Goal: Communication & Community: Participate in discussion

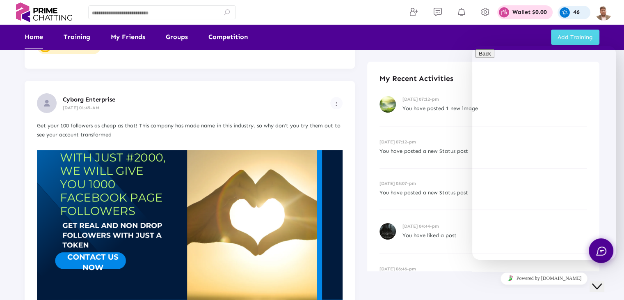
scroll to position [123, 0]
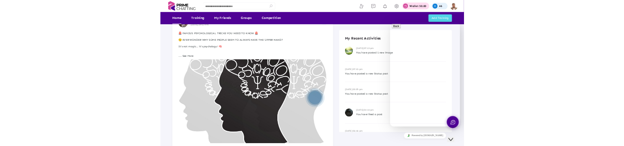
scroll to position [2131, 0]
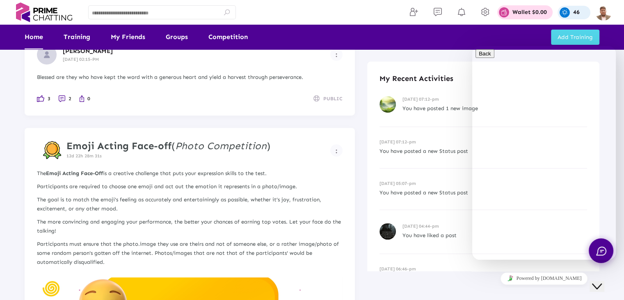
scroll to position [3405, 0]
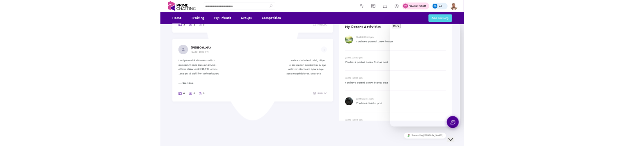
scroll to position [1990, 0]
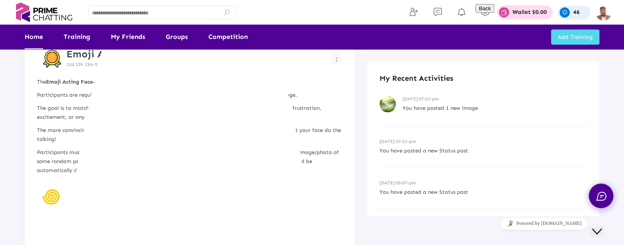
scroll to position [74, 0]
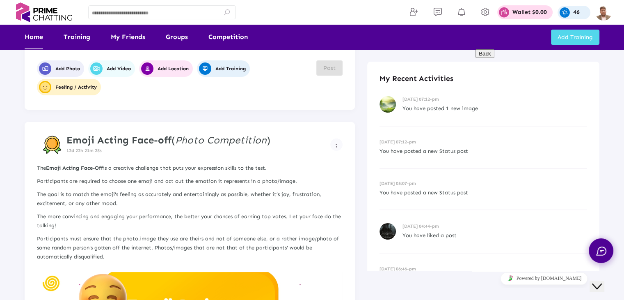
scroll to position [77, 0]
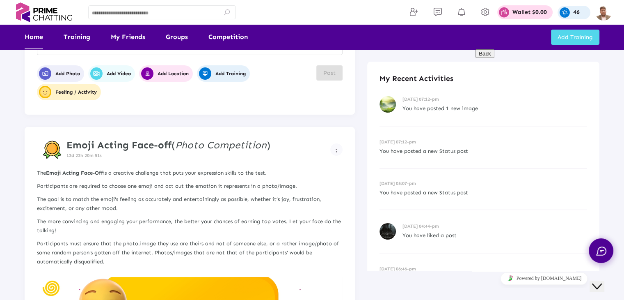
click at [223, 37] on link "Competition" at bounding box center [227, 37] width 39 height 25
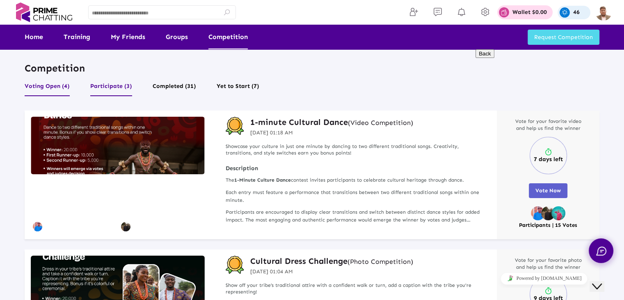
click at [107, 88] on button "Participate (3)" at bounding box center [111, 88] width 42 height 16
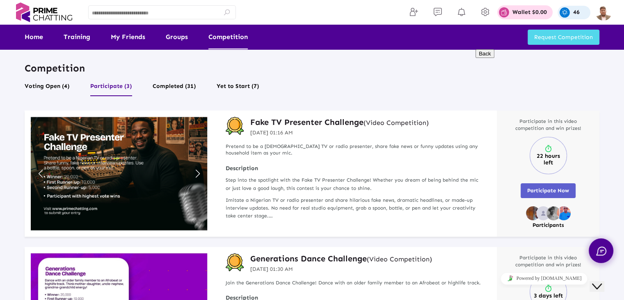
click at [169, 85] on button "Completed (31)" at bounding box center [174, 88] width 43 height 16
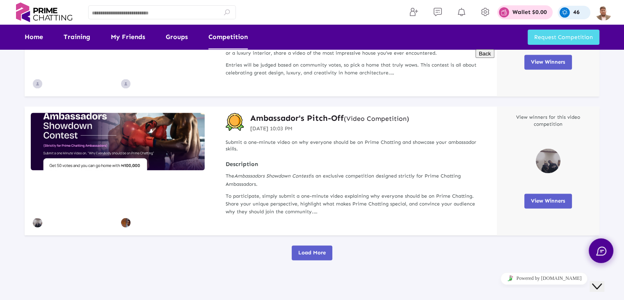
scroll to position [1272, 0]
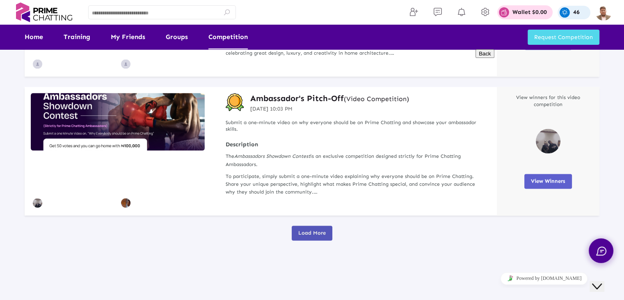
click at [302, 232] on span "Load More" at bounding box center [311, 232] width 27 height 6
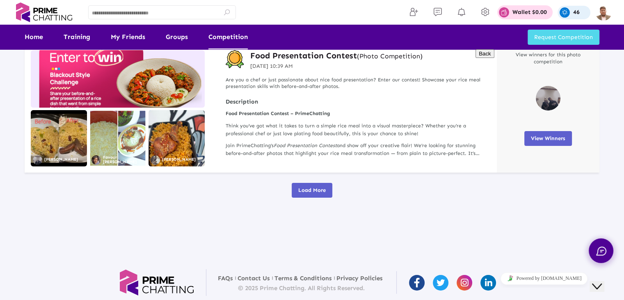
scroll to position [2708, 0]
